Goal: Navigation & Orientation: Find specific page/section

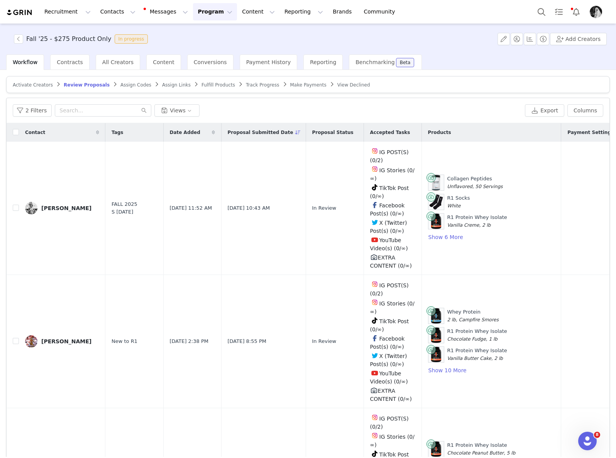
click at [203, 11] on button "Program Program" at bounding box center [215, 11] width 44 height 17
click at [206, 31] on p "Activations" at bounding box center [202, 34] width 30 height 8
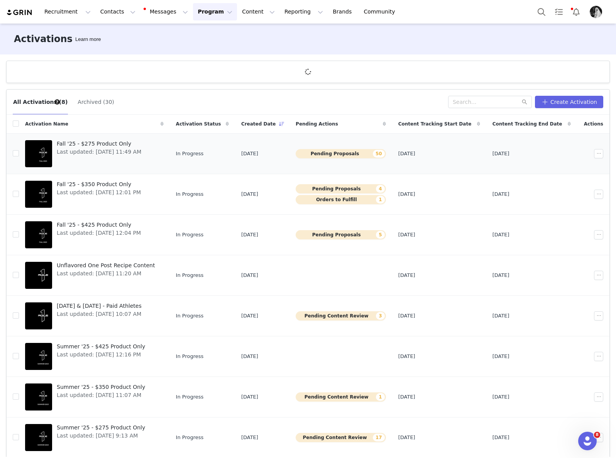
click at [124, 143] on span "Fall '25 - $275 Product Only" at bounding box center [99, 144] width 85 height 8
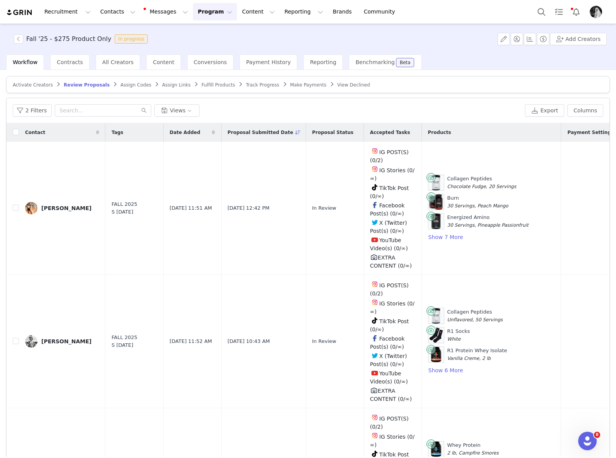
click at [202, 13] on button "Program Program" at bounding box center [215, 11] width 44 height 17
click at [203, 28] on link "Activations" at bounding box center [211, 34] width 61 height 14
